Goal: Find specific page/section: Find specific page/section

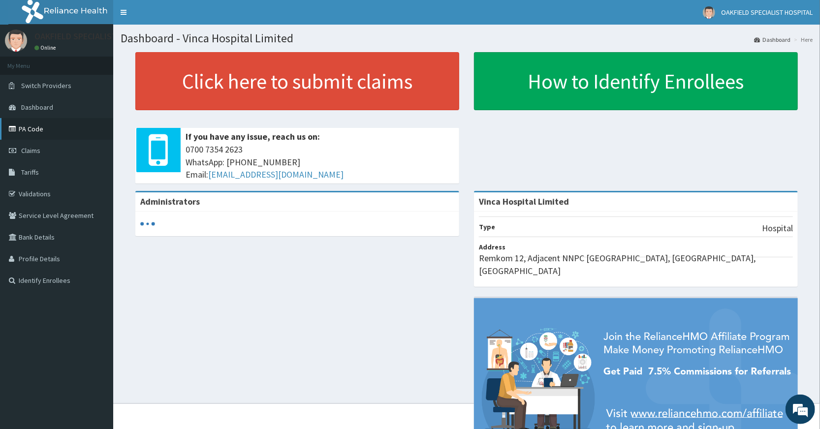
click at [27, 128] on link "PA Code" at bounding box center [56, 129] width 113 height 22
click at [33, 130] on link "PA Code" at bounding box center [56, 129] width 113 height 22
click at [33, 126] on link "PA Code" at bounding box center [56, 129] width 113 height 22
click at [29, 125] on link "PA Code" at bounding box center [56, 129] width 113 height 22
